Goal: Task Accomplishment & Management: Manage account settings

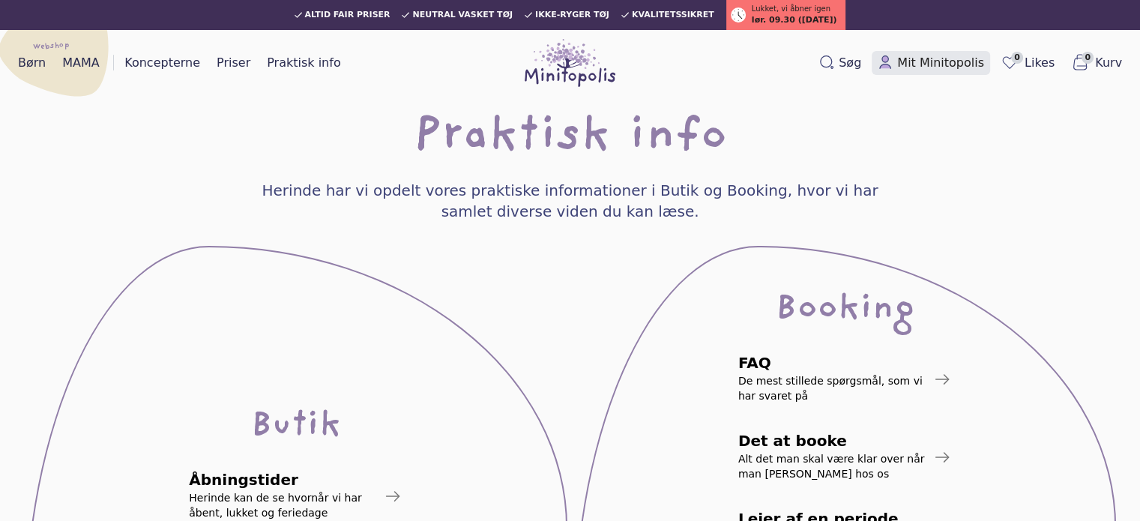
click at [931, 70] on span "Mit Minitopolis" at bounding box center [940, 63] width 87 height 18
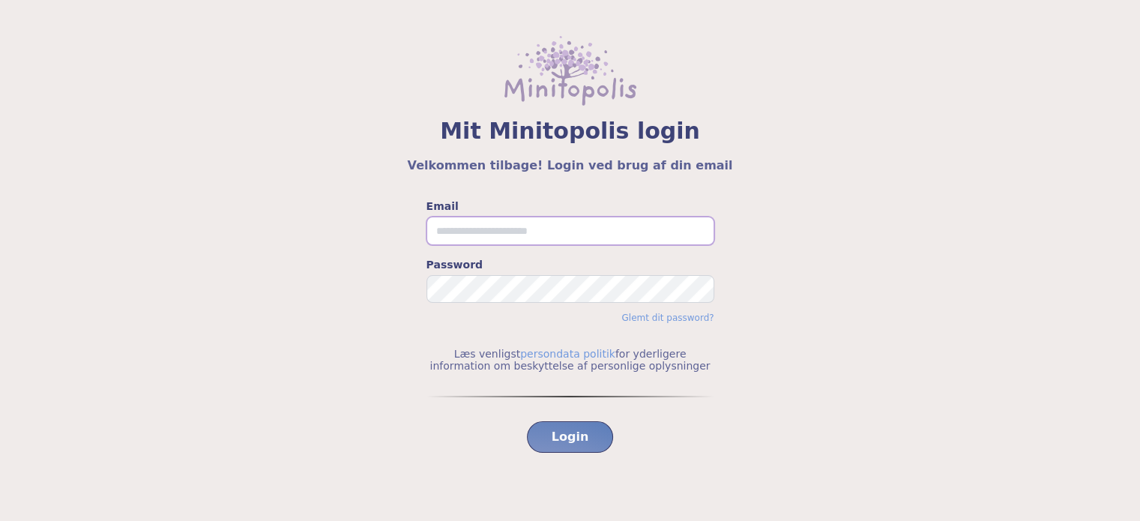
click at [453, 226] on input "Email" at bounding box center [570, 231] width 288 height 28
type input "**********"
click at [527, 421] on button "Login" at bounding box center [570, 436] width 87 height 31
